Goal: Task Accomplishment & Management: Manage account settings

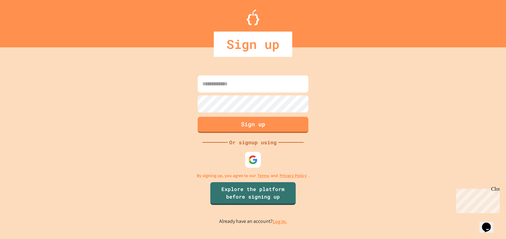
click at [241, 83] on input at bounding box center [253, 84] width 111 height 17
click at [252, 162] on img at bounding box center [253, 160] width 10 height 10
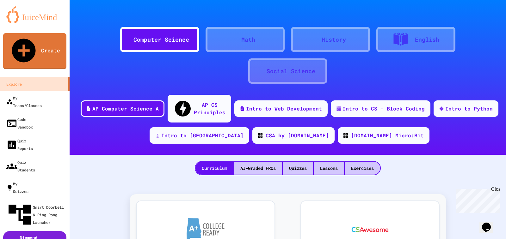
click at [496, 190] on div "Close" at bounding box center [495, 191] width 8 height 8
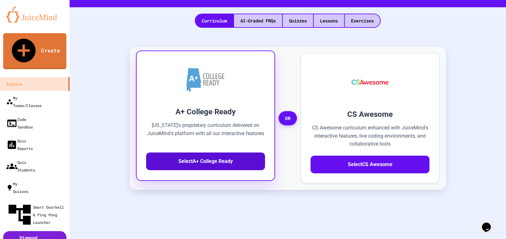
scroll to position [126, 0]
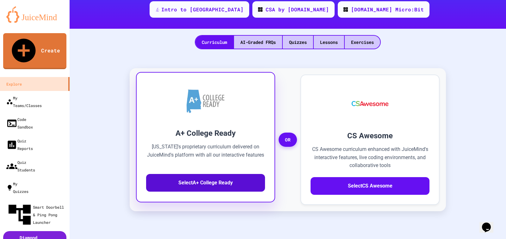
click at [207, 174] on button "Select A+ College Ready" at bounding box center [205, 183] width 119 height 18
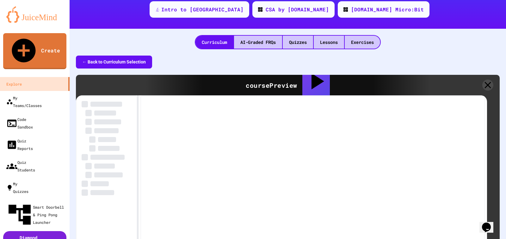
click at [255, 81] on div "course Preview" at bounding box center [272, 85] width 52 height 9
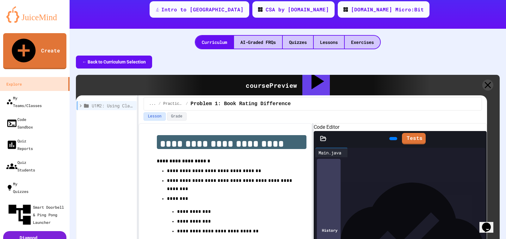
click at [123, 56] on button "← Back to Curriculum Selection" at bounding box center [114, 62] width 76 height 13
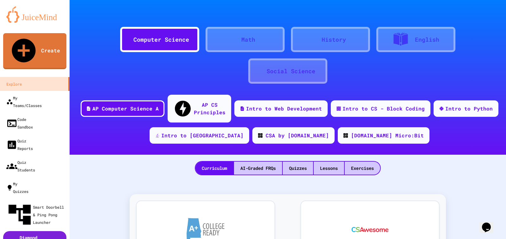
click at [156, 40] on div "Computer Science" at bounding box center [161, 39] width 56 height 9
click at [395, 105] on div "Intro to CS - Block Coding" at bounding box center [383, 108] width 85 height 8
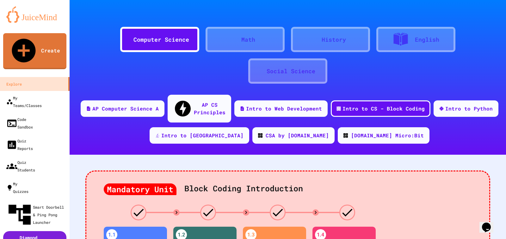
click at [24, 19] on img at bounding box center [34, 14] width 57 height 16
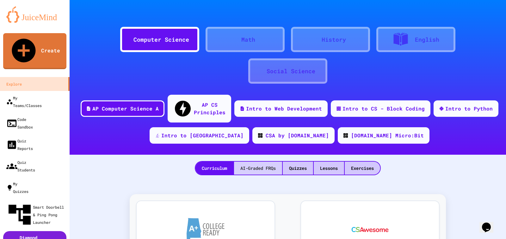
click at [252, 162] on div "AI-Graded FRQs" at bounding box center [258, 168] width 48 height 13
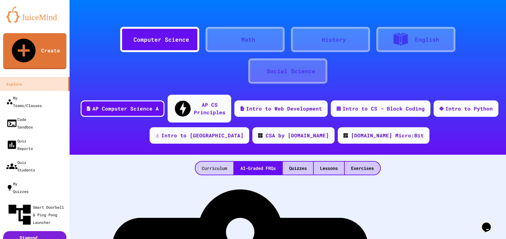
click at [218, 162] on div "Curriculum" at bounding box center [214, 168] width 38 height 13
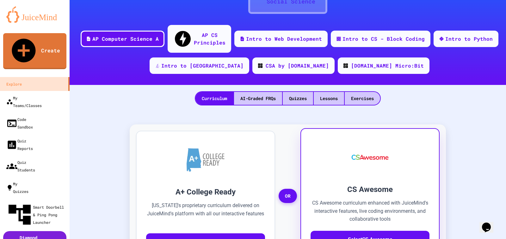
scroll to position [95, 0]
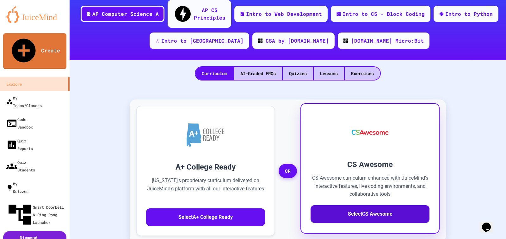
click at [359, 206] on button "Select CS Awesome" at bounding box center [370, 215] width 119 height 18
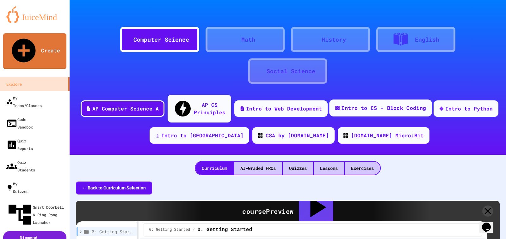
click at [380, 104] on div "Intro to CS - Block Coding" at bounding box center [383, 108] width 85 height 8
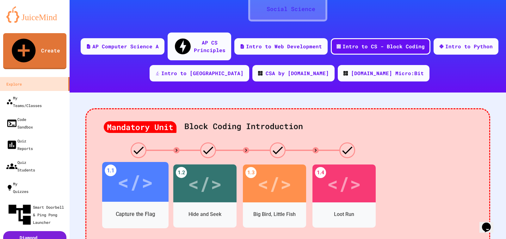
scroll to position [63, 0]
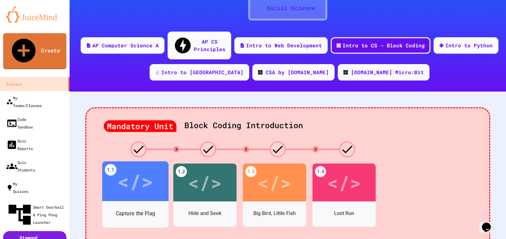
click at [127, 173] on div "</>" at bounding box center [135, 182] width 36 height 30
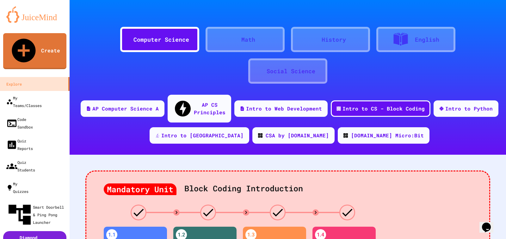
click at [32, 18] on img at bounding box center [34, 14] width 57 height 16
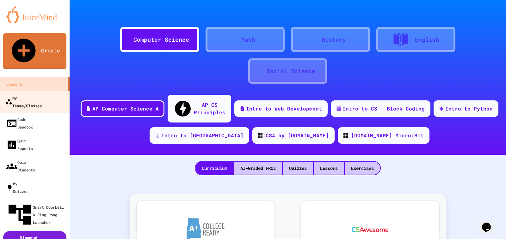
click at [31, 94] on div "My Teams/Classes" at bounding box center [23, 101] width 36 height 15
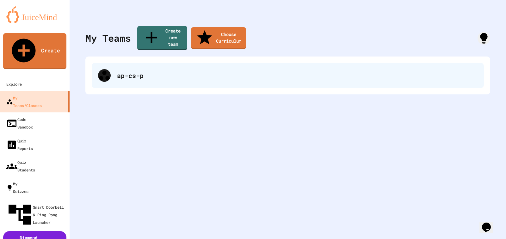
click at [137, 71] on div "ap-cs-p" at bounding box center [297, 75] width 361 height 9
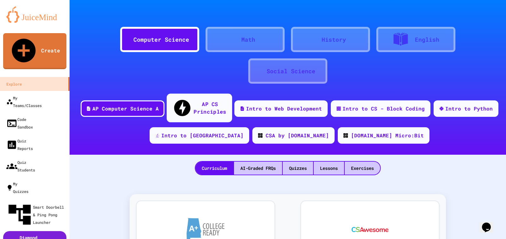
click at [211, 106] on div "AP CS Principles" at bounding box center [210, 107] width 33 height 15
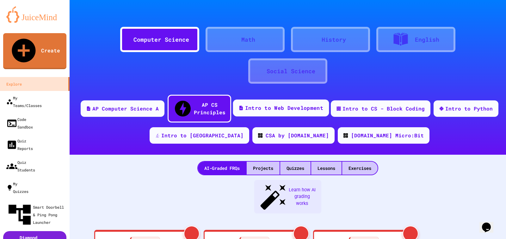
click at [283, 104] on div "Intro to Web Development" at bounding box center [284, 108] width 78 height 8
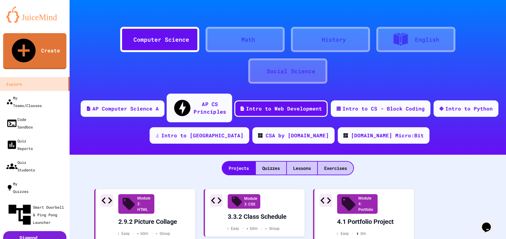
click at [194, 102] on div "AP CS Principles" at bounding box center [210, 107] width 33 height 15
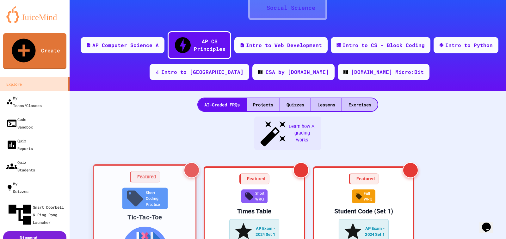
scroll to position [95, 0]
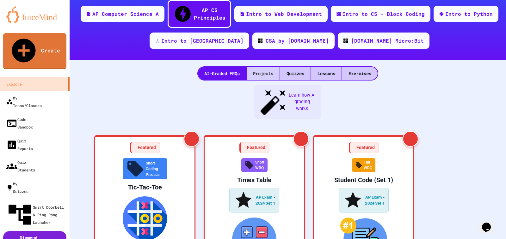
click at [264, 67] on div "Projects" at bounding box center [263, 73] width 33 height 13
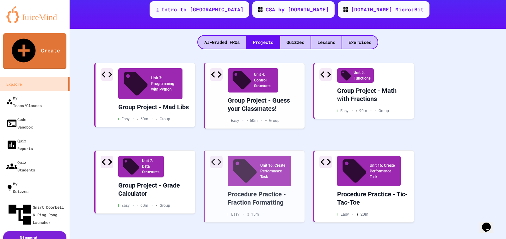
scroll to position [127, 0]
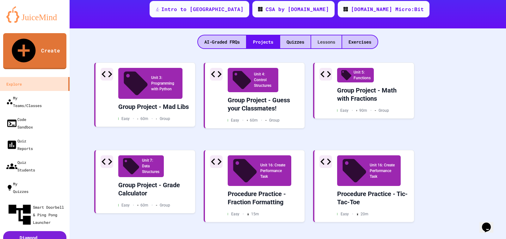
click at [318, 35] on div "Lessons" at bounding box center [326, 41] width 30 height 13
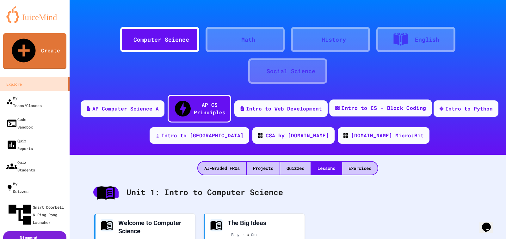
click at [368, 104] on div "Intro to CS - Block Coding" at bounding box center [383, 108] width 85 height 8
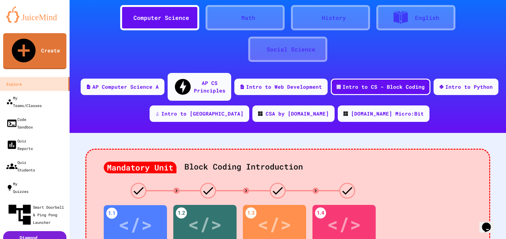
scroll to position [63, 0]
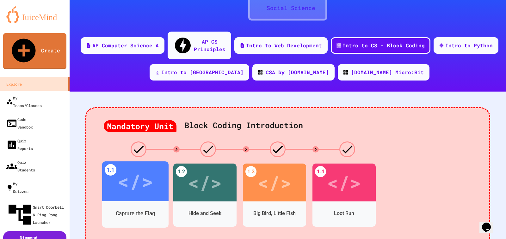
click at [133, 173] on div "</>" at bounding box center [135, 182] width 36 height 30
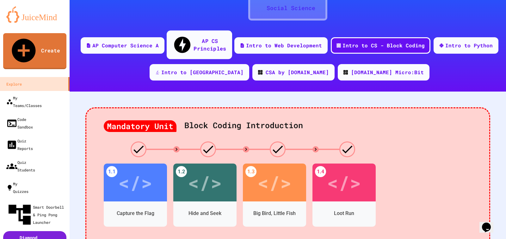
click at [204, 41] on div "AP CS Principles" at bounding box center [210, 44] width 33 height 15
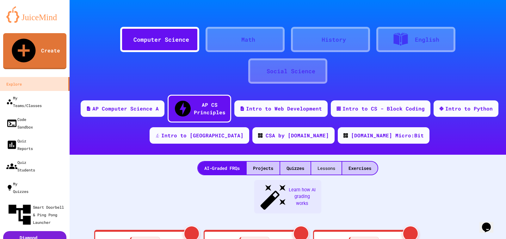
click at [326, 162] on div "Lessons" at bounding box center [326, 168] width 30 height 13
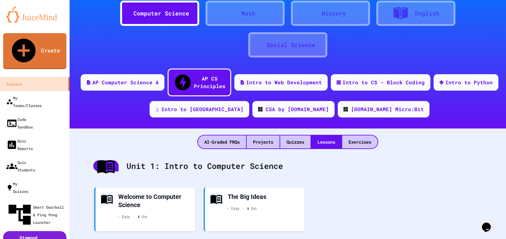
scroll to position [95, 0]
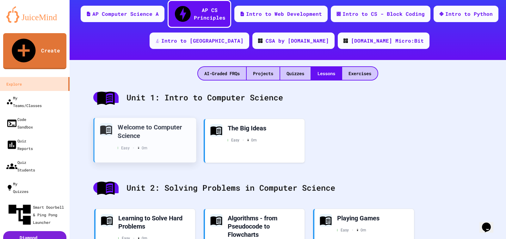
click at [146, 123] on div "Welcome to Computer Science" at bounding box center [154, 131] width 73 height 17
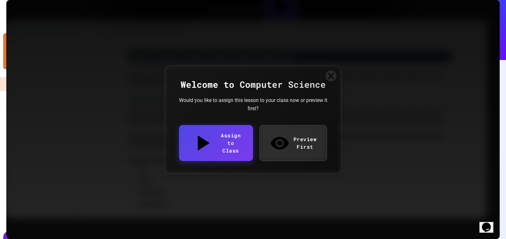
scroll to position [996, 0]
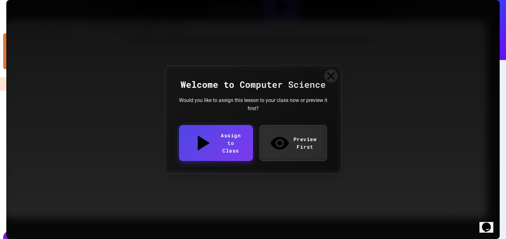
click at [335, 80] on icon at bounding box center [331, 76] width 8 height 8
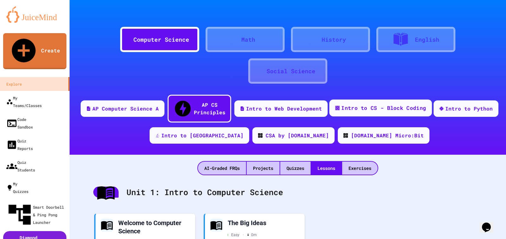
click at [376, 104] on div "Intro to CS - Block Coding" at bounding box center [383, 108] width 85 height 8
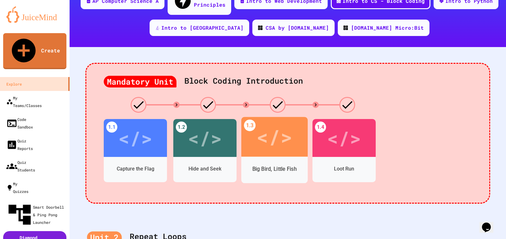
scroll to position [76, 0]
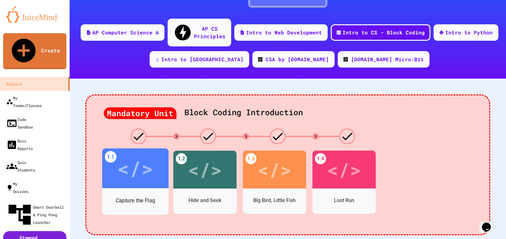
click at [135, 170] on div "</>" at bounding box center [135, 169] width 36 height 30
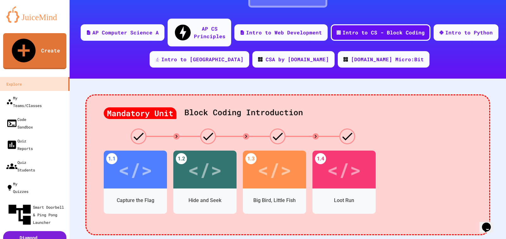
click at [194, 27] on div "AP CS Principles" at bounding box center [210, 31] width 33 height 15
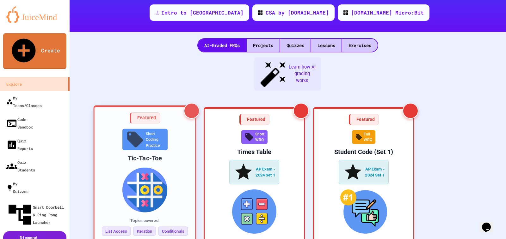
scroll to position [127, 0]
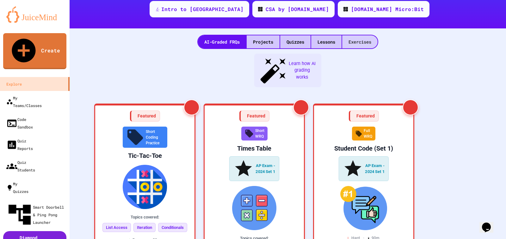
click at [363, 35] on div "Exercises" at bounding box center [359, 41] width 35 height 13
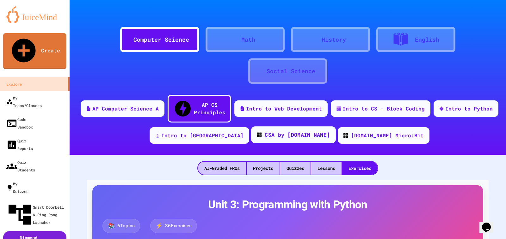
click at [275, 131] on div "CSA by [DOMAIN_NAME]" at bounding box center [297, 135] width 65 height 8
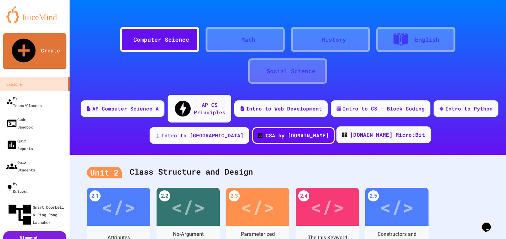
click at [353, 131] on div "[DOMAIN_NAME] Micro:Bit" at bounding box center [387, 135] width 75 height 8
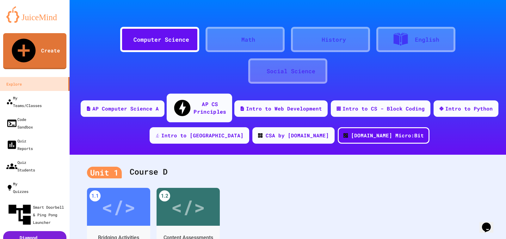
click at [214, 100] on div "AP CS Principles" at bounding box center [210, 107] width 33 height 15
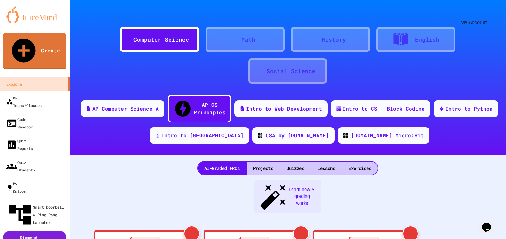
click at [489, 17] on icon "My Account" at bounding box center [492, 20] width 6 height 6
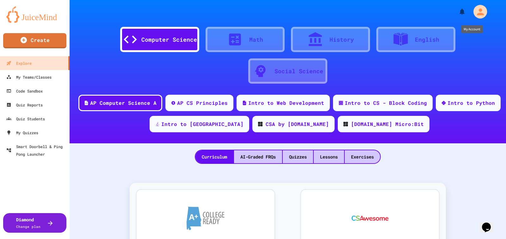
click at [475, 13] on icon "My Account" at bounding box center [480, 12] width 10 height 10
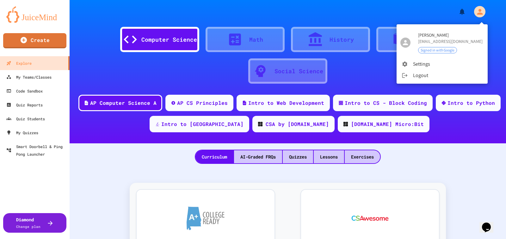
click at [102, 188] on div at bounding box center [253, 119] width 506 height 239
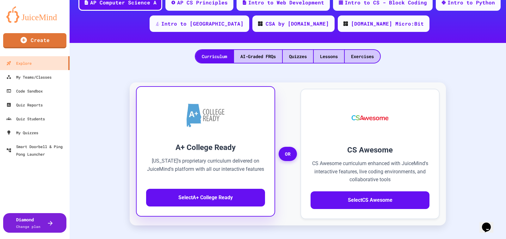
scroll to position [127, 0]
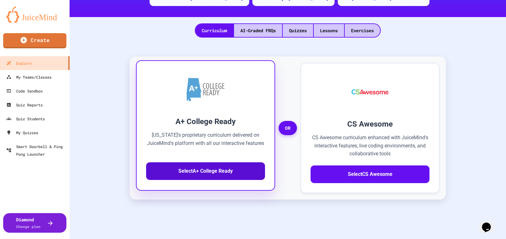
click at [188, 171] on button "Select A+ College Ready" at bounding box center [205, 172] width 119 height 18
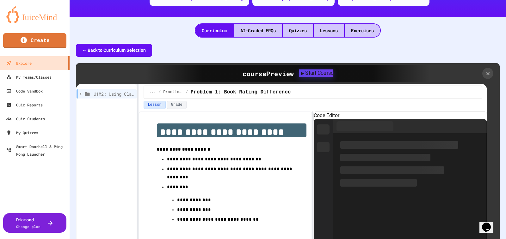
click at [311, 74] on div "Start Course" at bounding box center [316, 74] width 34 height 8
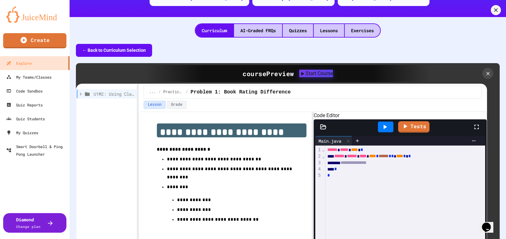
type input "**********"
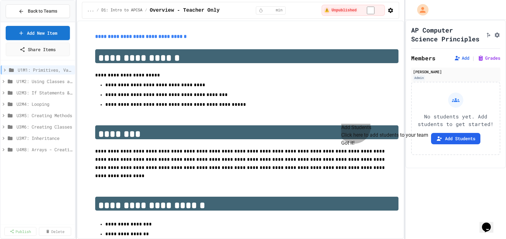
click at [355, 147] on button "Got it!" at bounding box center [347, 143] width 13 height 8
click at [465, 145] on button "Add Students" at bounding box center [455, 138] width 49 height 11
click at [23, 10] on icon at bounding box center [21, 12] width 6 height 6
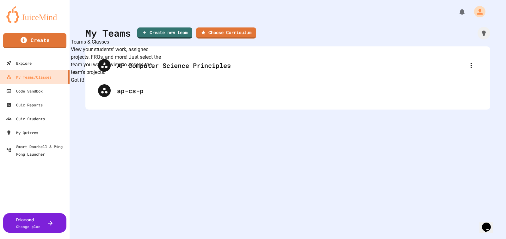
click at [226, 139] on div "My Teams Create new team Choose Curriculum AP Computer Science Principles ap-cs…" at bounding box center [288, 119] width 436 height 239
click at [84, 84] on button "Got it!" at bounding box center [77, 81] width 13 height 8
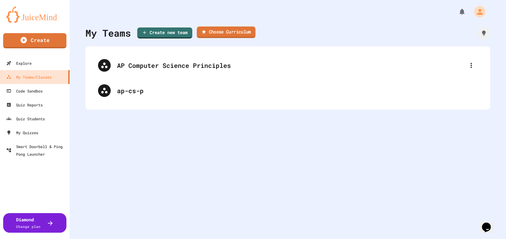
click at [245, 27] on link "Choose Curriculum" at bounding box center [226, 33] width 59 height 12
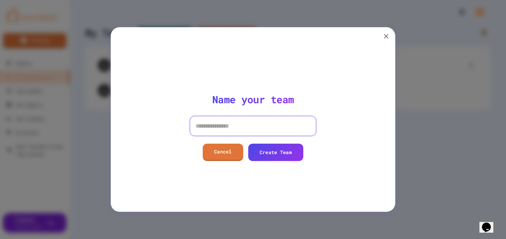
click at [226, 127] on input at bounding box center [253, 126] width 127 height 20
type input "*****"
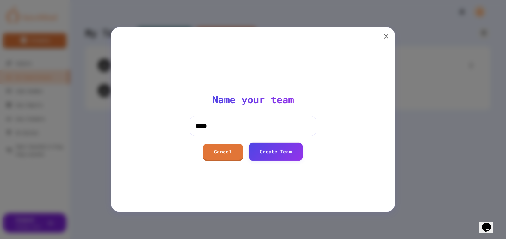
click at [274, 155] on link "Create Team" at bounding box center [276, 152] width 54 height 18
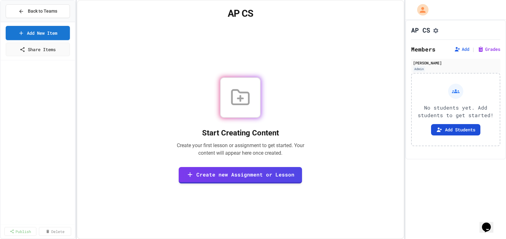
click at [468, 136] on button "Add Students" at bounding box center [455, 129] width 49 height 11
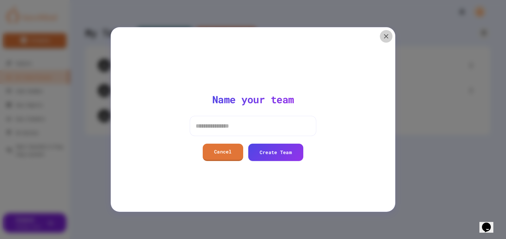
click at [385, 35] on icon "button" at bounding box center [386, 36] width 4 height 4
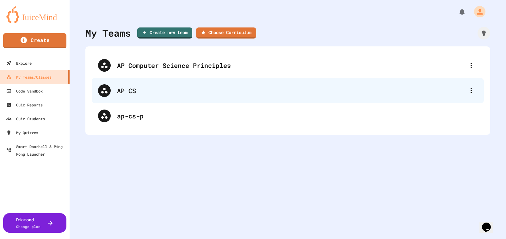
click at [126, 92] on div "AP CS" at bounding box center [291, 90] width 348 height 9
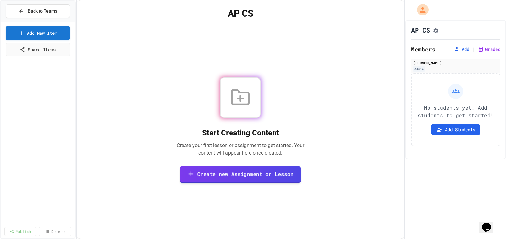
click at [235, 174] on link "Create new Assignment or Lesson" at bounding box center [240, 174] width 121 height 17
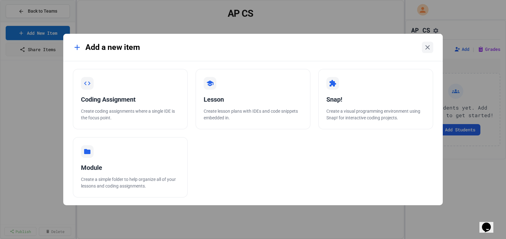
click at [427, 46] on icon at bounding box center [427, 47] width 4 height 4
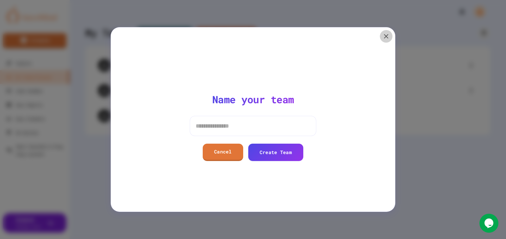
click at [386, 38] on icon "button" at bounding box center [386, 37] width 8 height 8
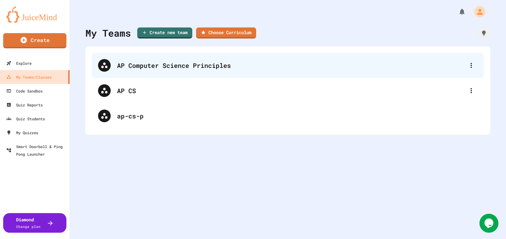
click at [158, 65] on div "AP Computer Science Principles" at bounding box center [291, 65] width 348 height 9
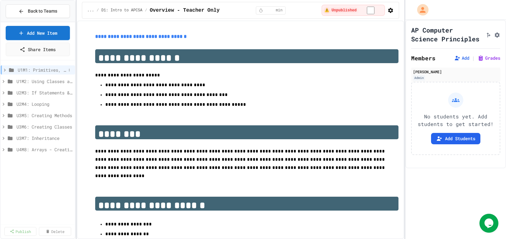
click at [27, 69] on span "U1M1: Primitives, Variables, Basic I/O" at bounding box center [42, 70] width 48 height 7
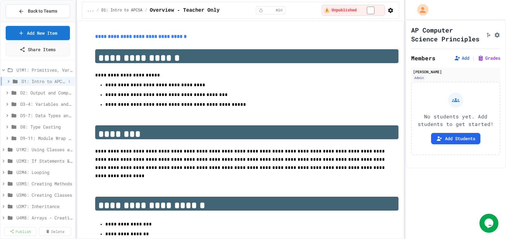
click at [42, 81] on span "D1: Intro to APCSA" at bounding box center [44, 81] width 45 height 7
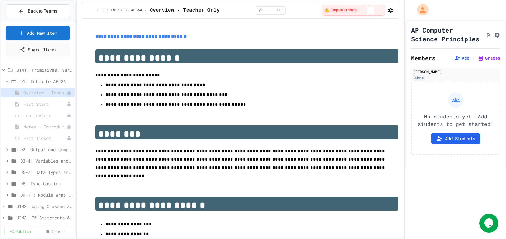
click at [42, 81] on span "D1: Intro to APCSA" at bounding box center [46, 81] width 52 height 7
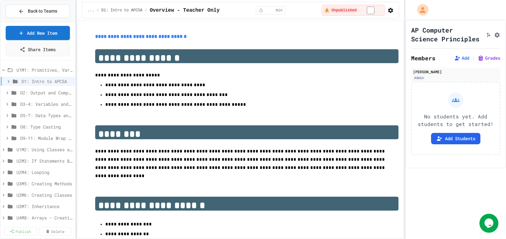
click at [42, 81] on span "D1: Intro to APCSA" at bounding box center [47, 81] width 51 height 7
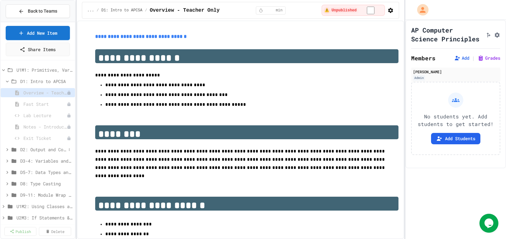
click at [40, 150] on span "D2: Output and Compiling Code" at bounding box center [43, 149] width 46 height 7
click at [67, 91] on icon at bounding box center [69, 93] width 4 height 4
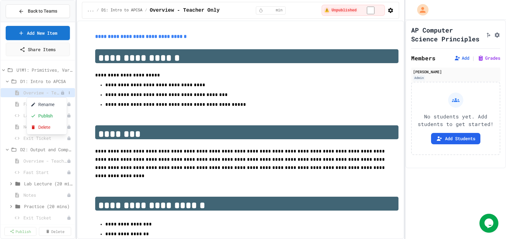
click at [38, 93] on div at bounding box center [253, 119] width 506 height 239
click at [66, 94] on button at bounding box center [69, 93] width 6 height 6
click at [49, 116] on button "Publish" at bounding box center [47, 115] width 40 height 11
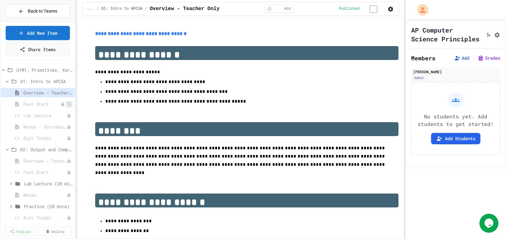
click at [67, 104] on icon at bounding box center [69, 104] width 4 height 4
click at [48, 130] on button "Publish" at bounding box center [47, 127] width 40 height 11
click at [69, 114] on icon at bounding box center [69, 115] width 1 height 3
click at [46, 139] on button "Publish" at bounding box center [47, 138] width 40 height 11
click at [66, 127] on button at bounding box center [69, 127] width 6 height 6
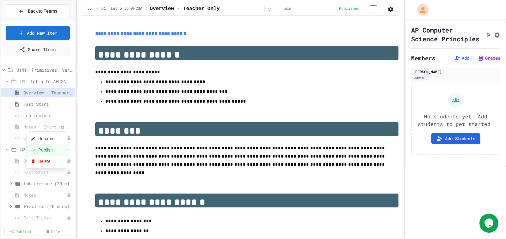
click at [50, 148] on button "Publish" at bounding box center [47, 150] width 40 height 11
click at [42, 80] on span "D1: Intro to APCSA" at bounding box center [43, 81] width 46 height 7
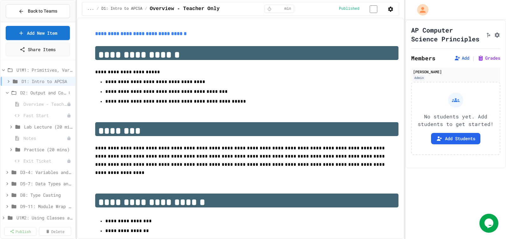
click at [39, 95] on span "D2: Output and Compiling Code" at bounding box center [43, 93] width 46 height 7
click at [44, 81] on span "D1: Intro to APCSA" at bounding box center [44, 81] width 45 height 7
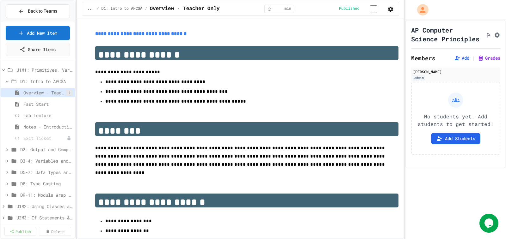
click at [67, 92] on icon at bounding box center [69, 93] width 4 height 4
click at [65, 92] on div at bounding box center [253, 119] width 506 height 239
click at [90, 51] on icon "button" at bounding box center [92, 50] width 6 height 6
click at [387, 10] on icon "button" at bounding box center [390, 9] width 6 height 6
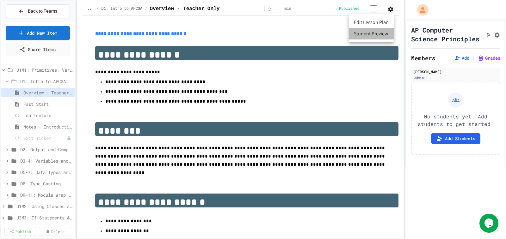
click at [371, 33] on li "Student Preview" at bounding box center [371, 33] width 45 height 11
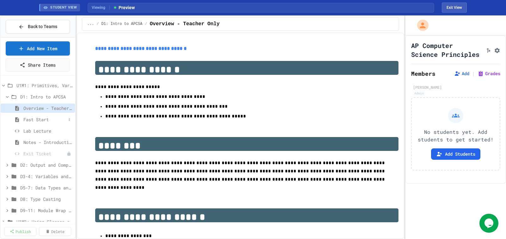
click at [35, 122] on span "Fast Start" at bounding box center [44, 119] width 43 height 7
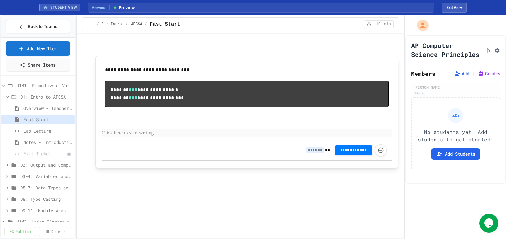
click at [32, 133] on span "Lab Lecture" at bounding box center [44, 131] width 43 height 7
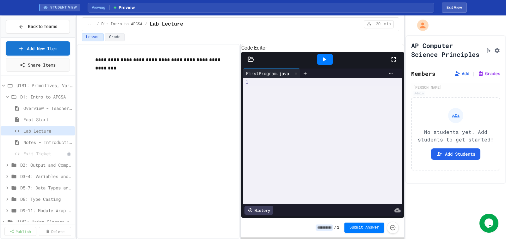
click at [89, 37] on button "Lesson" at bounding box center [93, 37] width 22 height 8
click at [96, 35] on button "Lesson" at bounding box center [93, 37] width 22 height 8
click at [39, 97] on span "D1: Intro to APCSA" at bounding box center [43, 97] width 46 height 7
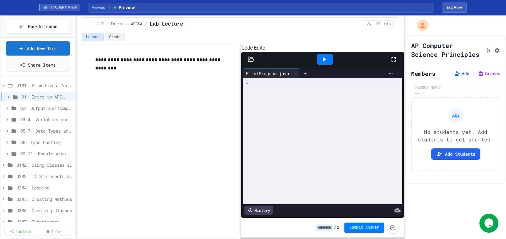
click at [41, 94] on span "D1: Intro to APCSA" at bounding box center [44, 97] width 45 height 7
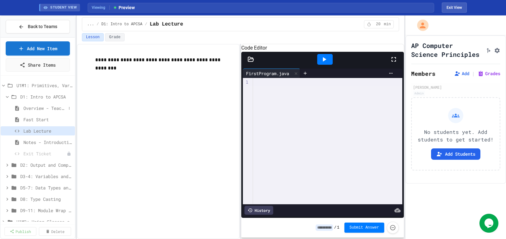
click at [39, 110] on span "Overview - Teacher Only" at bounding box center [44, 108] width 43 height 7
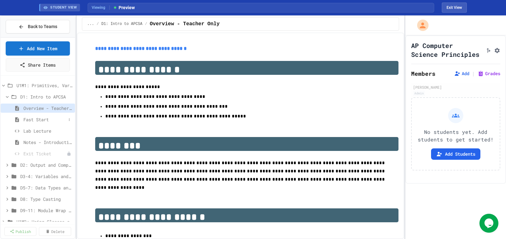
click at [40, 121] on span "Fast Start" at bounding box center [44, 119] width 43 height 7
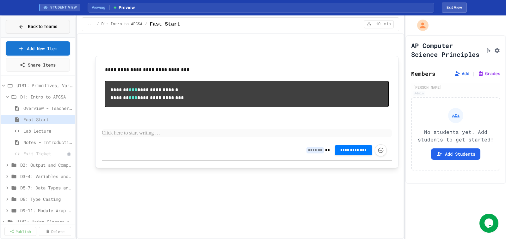
click at [41, 28] on span "Back to Teams" at bounding box center [42, 26] width 29 height 7
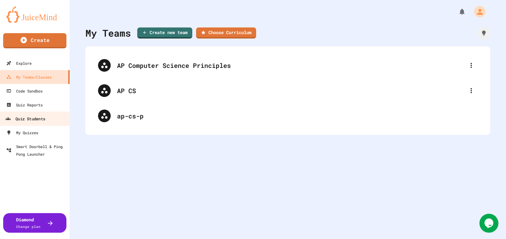
click at [30, 120] on div "Quiz Students" at bounding box center [25, 119] width 40 height 8
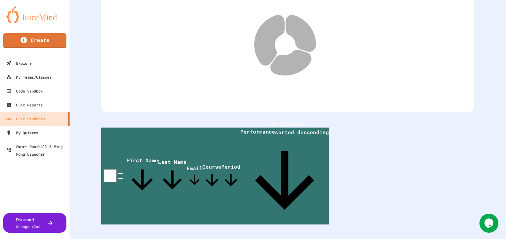
scroll to position [61, 0]
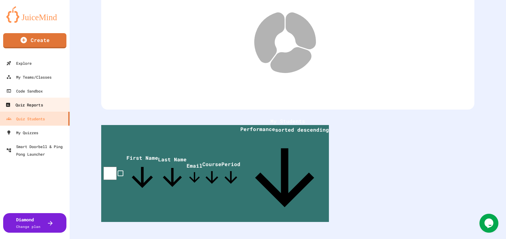
click at [24, 109] on div "Quiz Reports" at bounding box center [23, 105] width 37 height 8
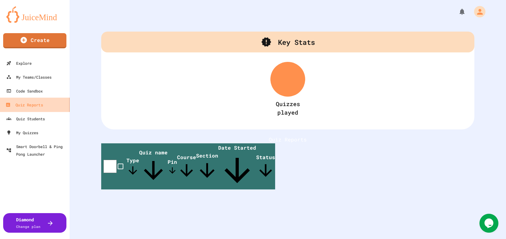
scroll to position [23, 0]
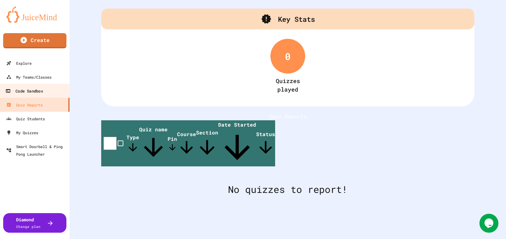
click at [31, 90] on div "Code Sandbox" at bounding box center [23, 91] width 37 height 8
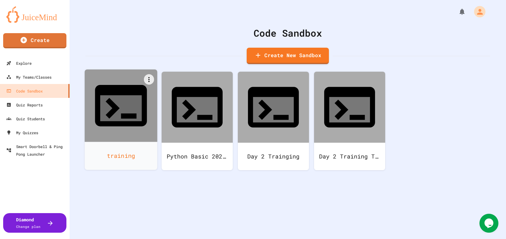
click at [122, 142] on div "training" at bounding box center [121, 156] width 73 height 28
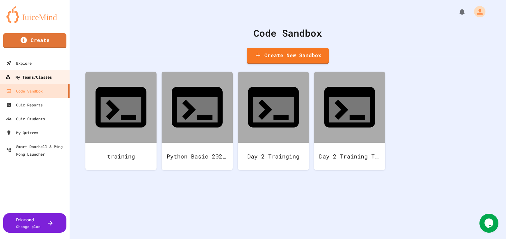
click at [30, 80] on div "My Teams/Classes" at bounding box center [28, 77] width 46 height 8
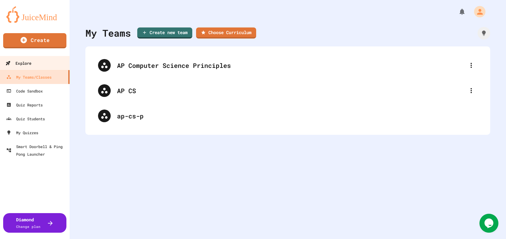
click at [27, 64] on div "Explore" at bounding box center [18, 63] width 26 height 8
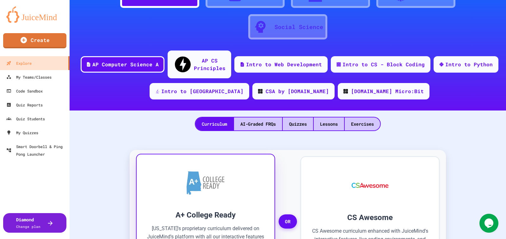
scroll to position [63, 0]
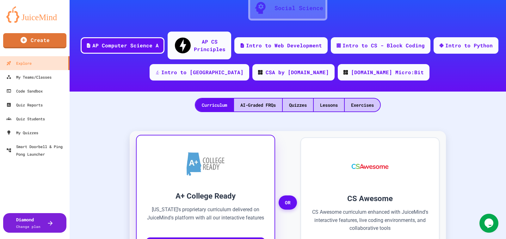
click at [196, 153] on img at bounding box center [206, 164] width 38 height 24
